Goal: Navigation & Orientation: Find specific page/section

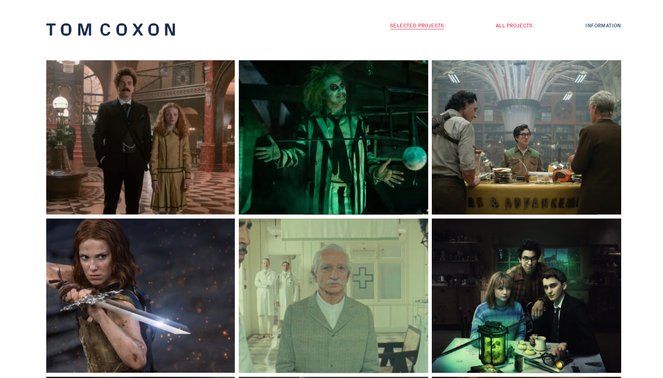
click at [523, 28] on link "All Projects" at bounding box center [514, 25] width 37 height 8
click at [609, 26] on link "Information" at bounding box center [603, 25] width 35 height 8
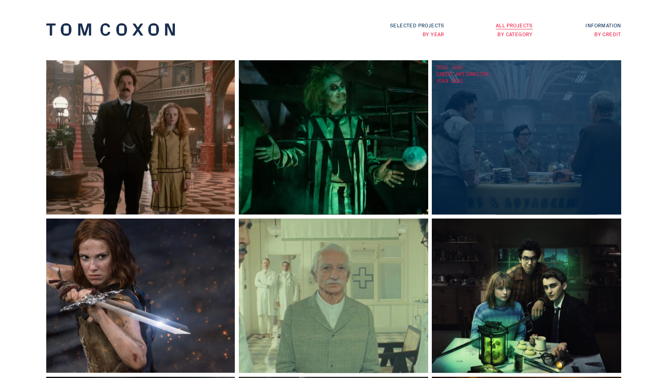
click at [496, 109] on div "TITLE : Loki CREDIT : Art Director YEAR : 2022" at bounding box center [528, 137] width 193 height 154
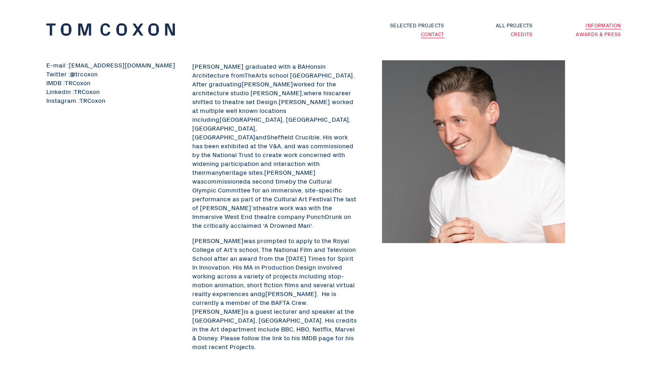
scroll to position [56, 0]
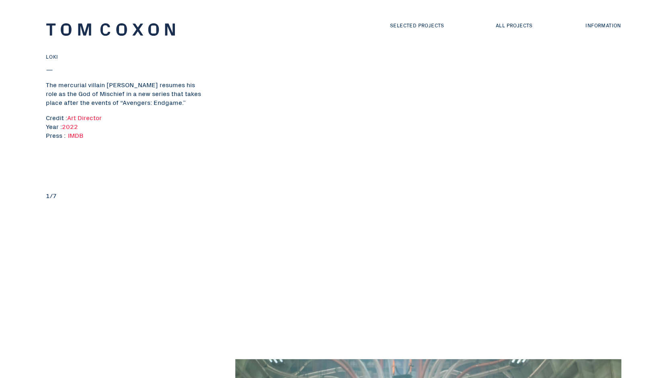
scroll to position [287, 0]
